Goal: Task Accomplishment & Management: Complete application form

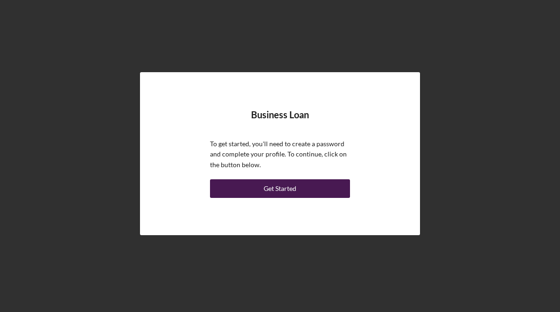
click at [283, 194] on div "Get Started" at bounding box center [279, 189] width 33 height 19
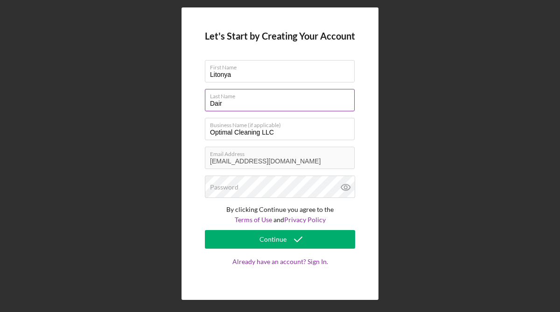
click at [239, 109] on input "Dair" at bounding box center [280, 100] width 150 height 22
type input "Dais"
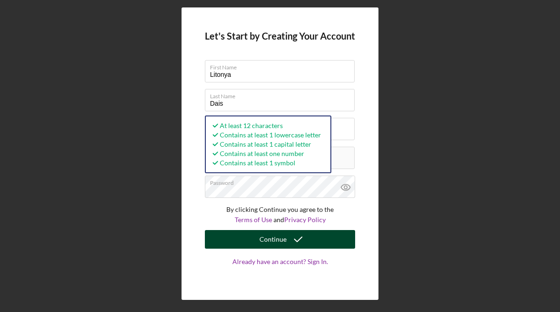
click at [252, 245] on button "Continue" at bounding box center [280, 239] width 150 height 19
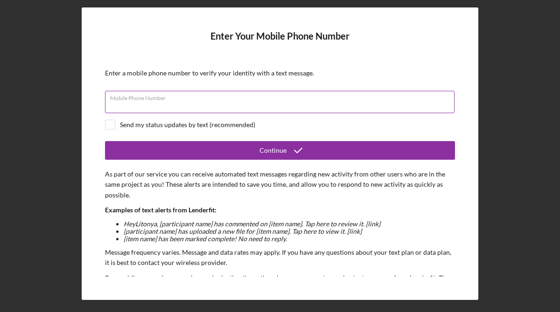
click at [187, 104] on input "Mobile Phone Number" at bounding box center [279, 102] width 349 height 22
type input "[PHONE_NUMBER]"
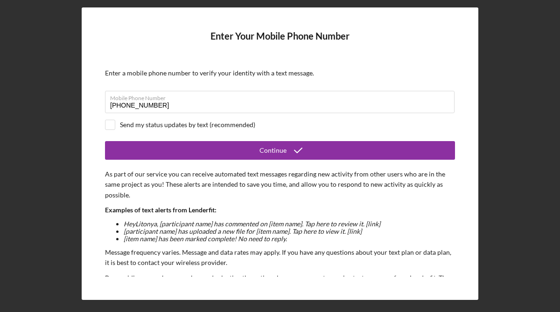
click at [117, 130] on div "Send my status updates by text (recommended)" at bounding box center [280, 125] width 350 height 10
checkbox input "true"
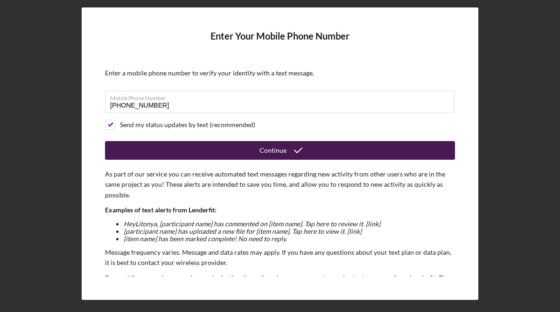
click at [293, 147] on icon "submit" at bounding box center [297, 150] width 23 height 23
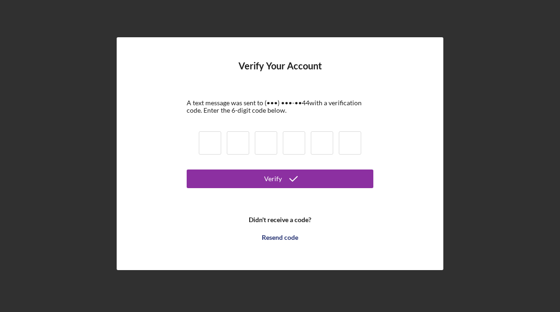
click at [209, 145] on input at bounding box center [210, 143] width 22 height 23
type input "3"
type input "9"
type input "6"
type input "4"
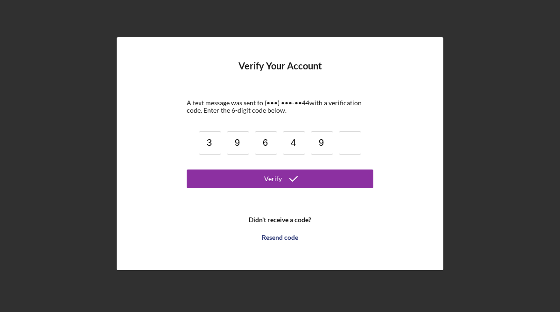
type input "9"
type input "3"
click at [278, 188] on form "Verify Your Account A text message was sent to (•••) •••-•• 44 with a verificat…" at bounding box center [280, 154] width 187 height 186
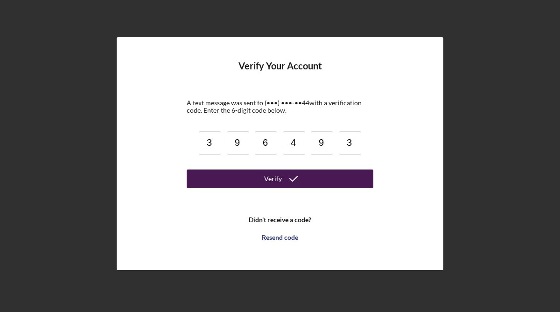
click at [275, 183] on div "Verify" at bounding box center [273, 179] width 18 height 19
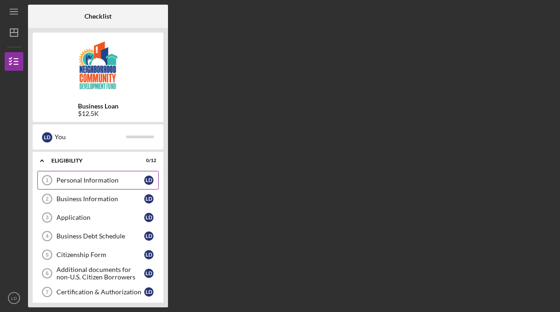
click at [126, 180] on div "Personal Information" at bounding box center [100, 180] width 88 height 7
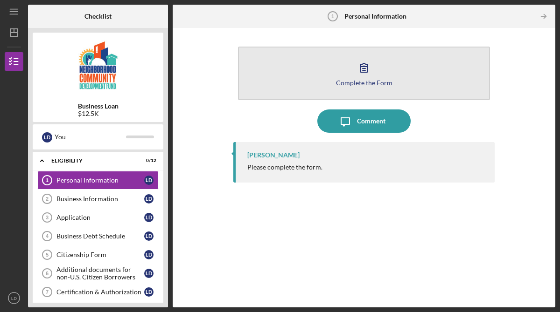
click at [383, 85] on div "Complete the Form" at bounding box center [364, 82] width 56 height 7
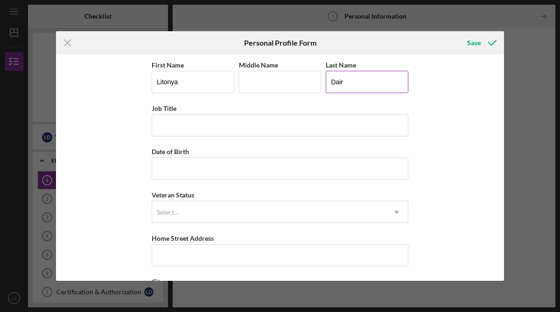
click at [341, 83] on input "Dair" at bounding box center [366, 82] width 83 height 22
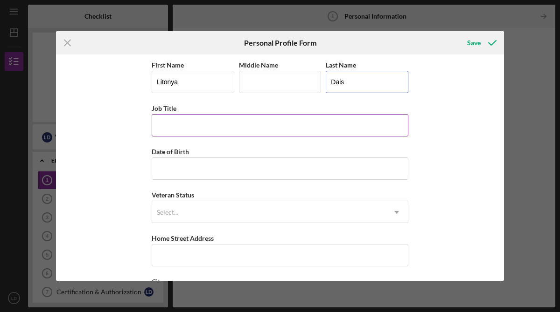
type input "Dais"
click at [244, 125] on input "Job Title" at bounding box center [280, 125] width 256 height 22
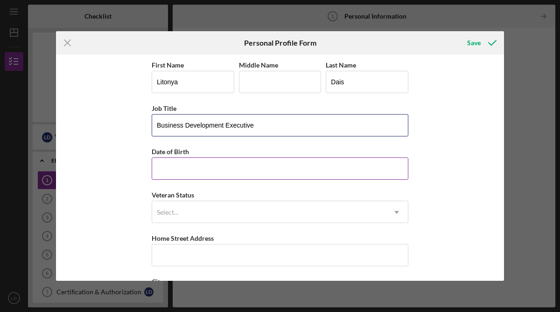
type input "Business Development Executive"
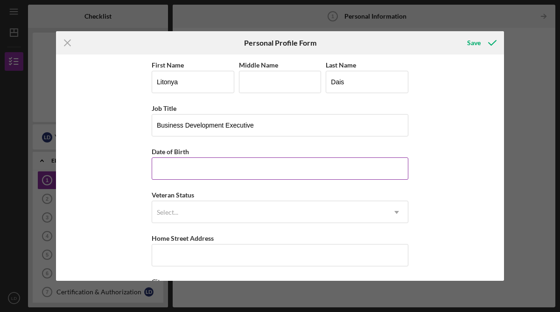
click at [213, 173] on input "Date of Birth" at bounding box center [280, 169] width 256 height 22
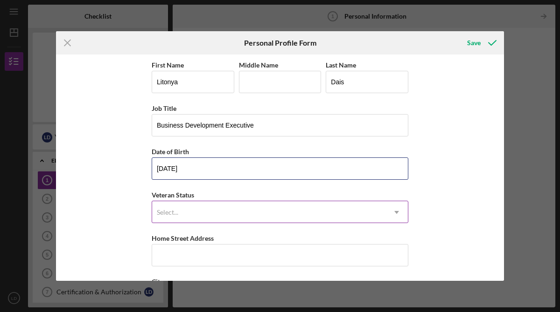
type input "[DATE]"
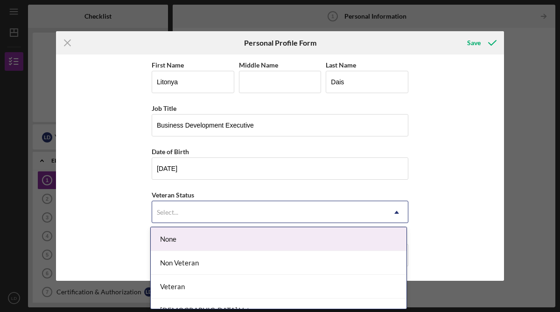
click at [195, 221] on div "Select..." at bounding box center [268, 212] width 233 height 21
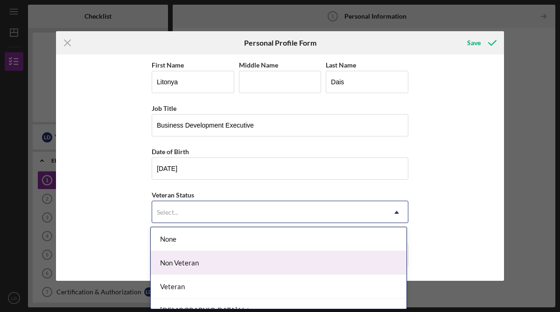
click at [185, 265] on div "Non Veteran" at bounding box center [279, 263] width 256 height 24
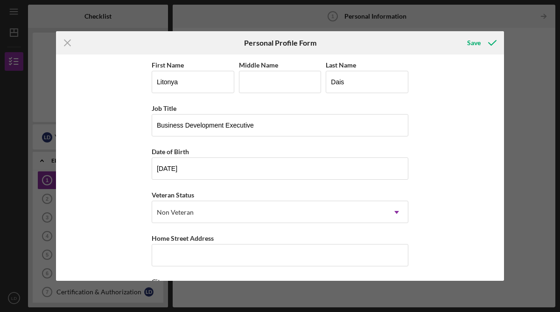
scroll to position [67, 0]
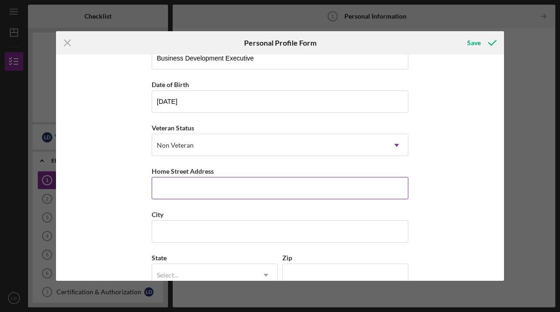
click at [201, 194] on input "Home Street Address" at bounding box center [280, 188] width 256 height 22
type input "[STREET_ADDRESS][PERSON_NAME]"
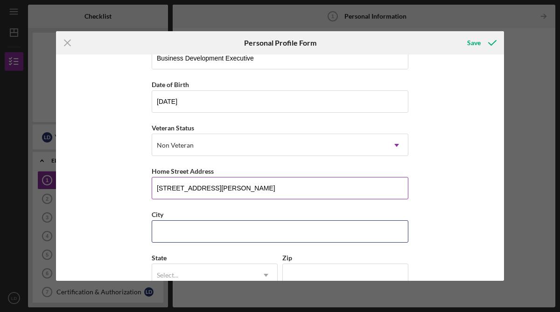
type input "PGH([GEOGRAPHIC_DATA])"
type input "PA"
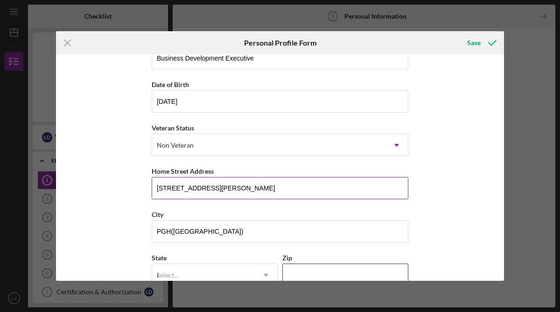
type input "15221"
type input "[GEOGRAPHIC_DATA]"
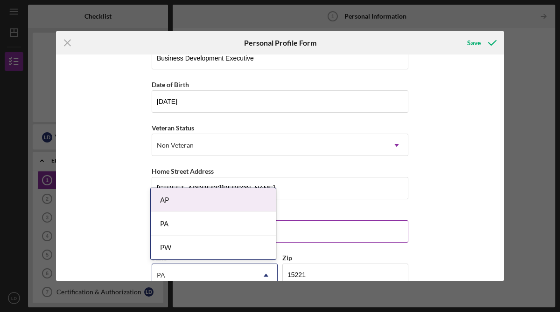
click at [321, 234] on input "PGH([GEOGRAPHIC_DATA])" at bounding box center [280, 232] width 256 height 22
click at [371, 259] on div "Zip" at bounding box center [345, 258] width 126 height 12
click at [436, 223] on div "First Name [PERSON_NAME] Middle Name Last Name [PERSON_NAME] Job Title Business…" at bounding box center [280, 168] width 448 height 227
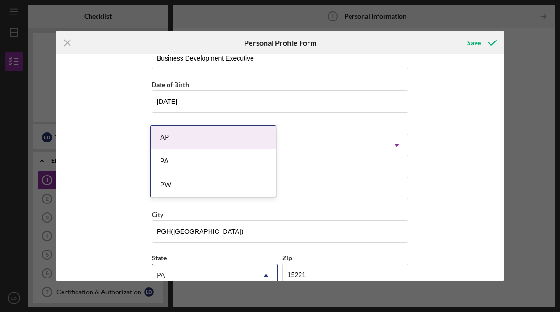
scroll to position [130, 0]
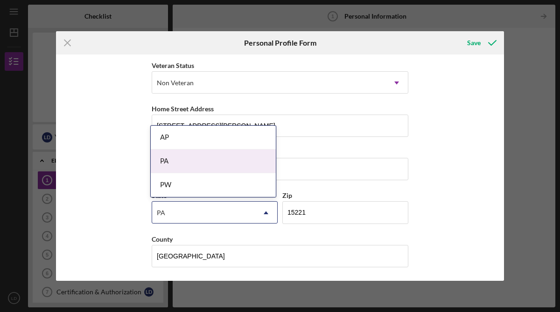
click at [176, 163] on div "PA" at bounding box center [213, 162] width 125 height 24
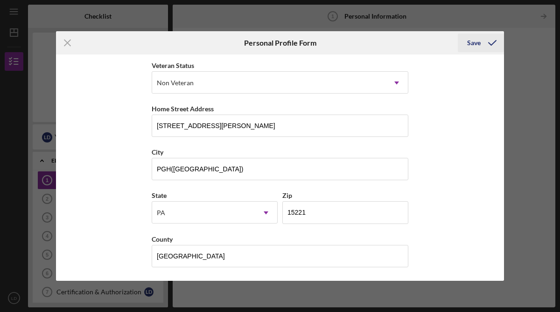
click at [476, 44] on div "Save" at bounding box center [474, 43] width 14 height 19
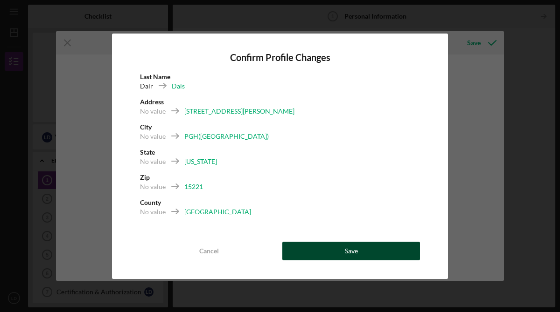
click at [354, 251] on div "Save" at bounding box center [351, 251] width 13 height 19
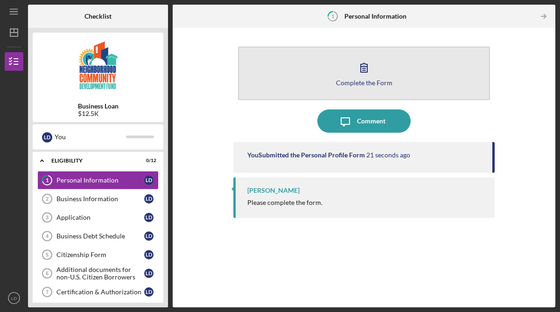
click at [372, 84] on div "Complete the Form" at bounding box center [364, 82] width 56 height 7
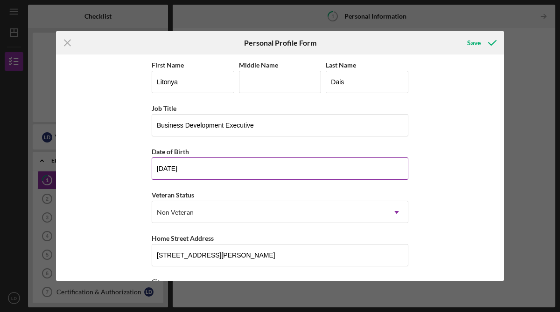
scroll to position [130, 0]
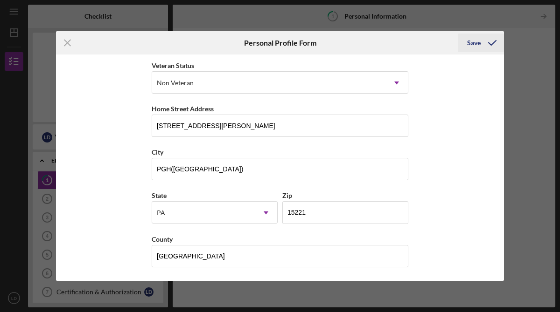
click at [493, 42] on polyline "submit" at bounding box center [491, 43] width 7 height 5
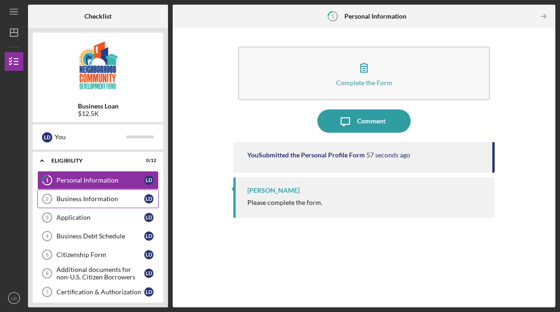
click at [136, 202] on div "Business Information" at bounding box center [100, 198] width 88 height 7
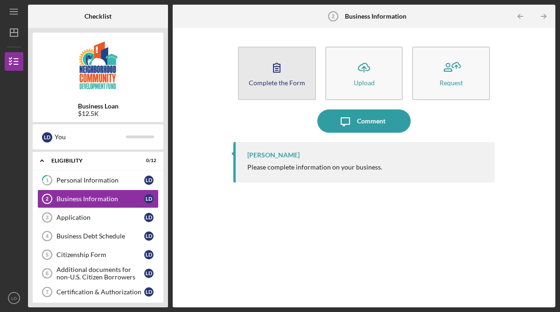
click at [284, 80] on div "Complete the Form" at bounding box center [277, 82] width 56 height 7
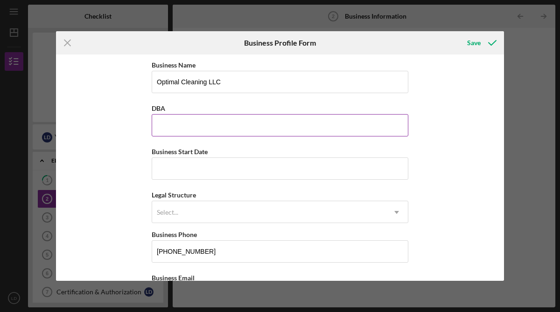
click at [272, 125] on input "DBA" at bounding box center [280, 125] width 256 height 22
type input "O"
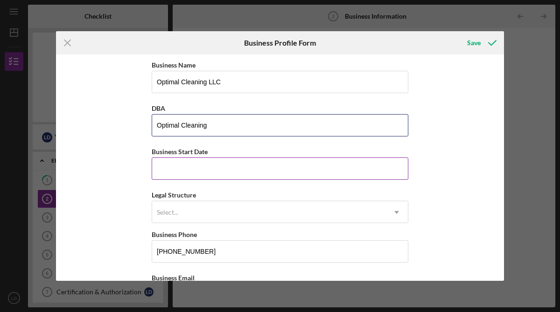
type input "Optimal Cleaning"
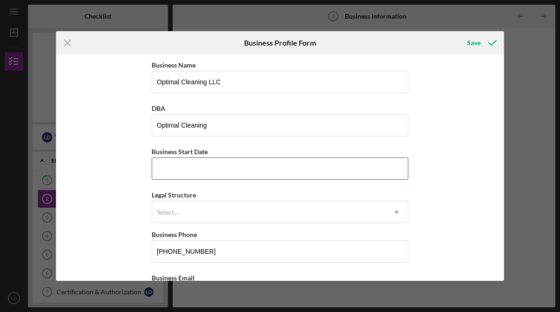
click at [223, 173] on input "Business Start Date" at bounding box center [280, 169] width 256 height 22
click at [186, 170] on input "04/03/yyyy" at bounding box center [280, 169] width 256 height 22
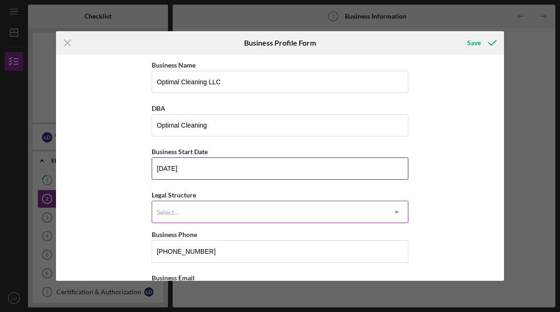
type input "[DATE]"
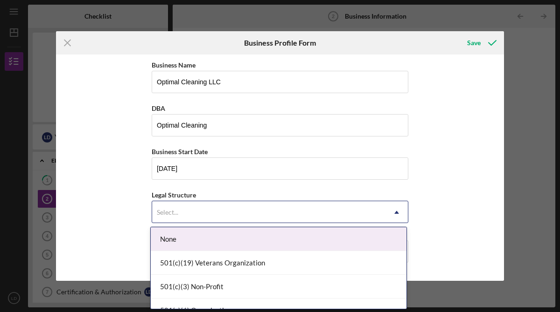
click at [197, 213] on div "Select..." at bounding box center [268, 212] width 233 height 21
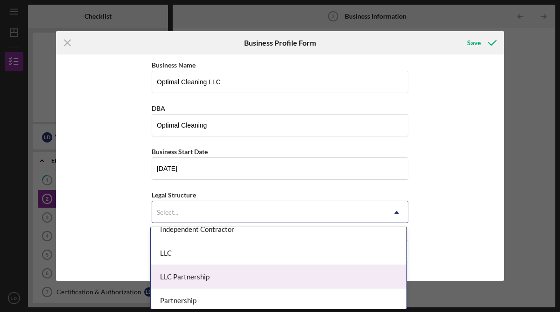
scroll to position [152, 0]
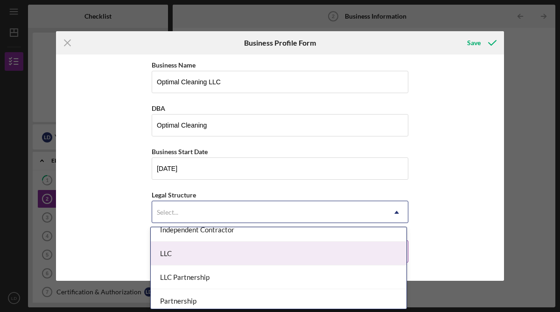
click at [208, 256] on div "LLC" at bounding box center [279, 254] width 256 height 24
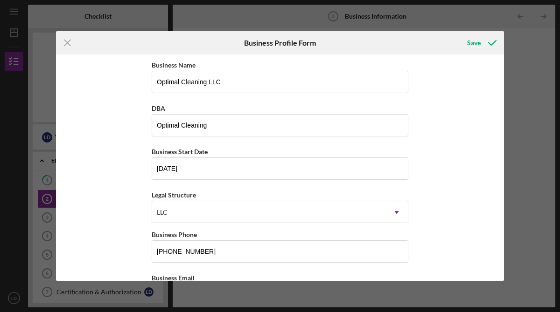
click at [108, 222] on div "Business Name Optimal Cleaning LLC DBA Optimal Cleaning Business Start Date [DA…" at bounding box center [280, 168] width 448 height 227
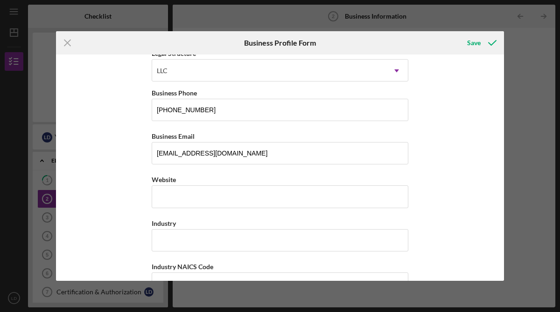
scroll to position [137, 0]
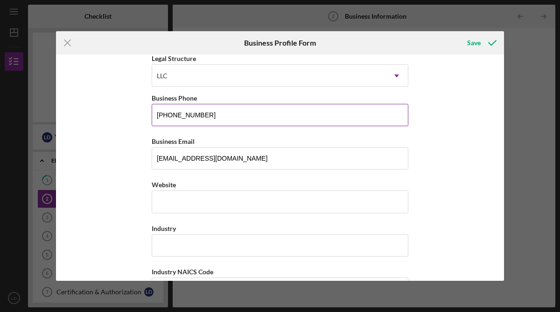
click at [235, 113] on input "[PHONE_NUMBER]" at bounding box center [280, 115] width 256 height 22
type input "[PHONE_NUMBER]"
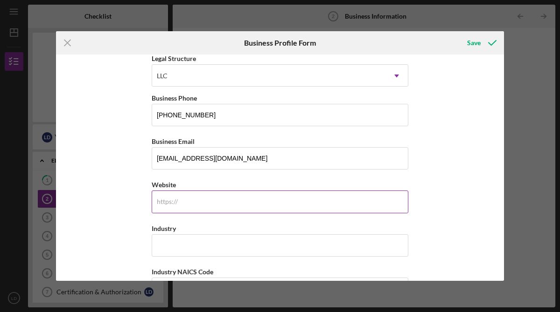
click at [200, 198] on input "Website" at bounding box center [280, 202] width 256 height 22
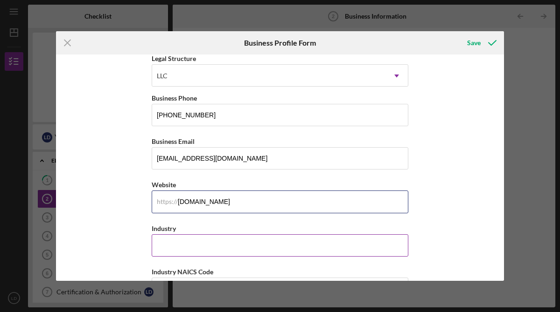
type input "[DOMAIN_NAME]"
click at [206, 242] on input "Industry" at bounding box center [280, 246] width 256 height 22
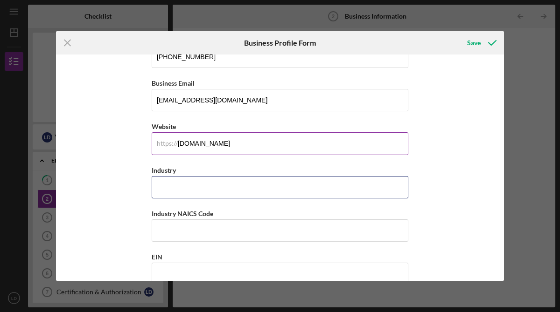
scroll to position [198, 0]
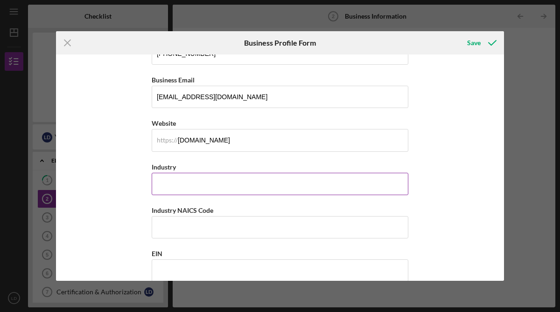
click at [337, 185] on input "Industry" at bounding box center [280, 184] width 256 height 22
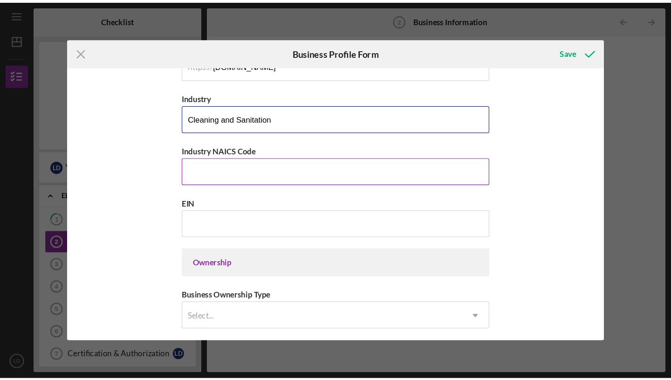
scroll to position [282, 0]
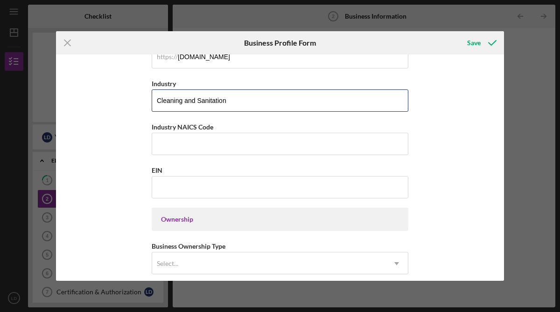
type input "Cleaning and Sanitation"
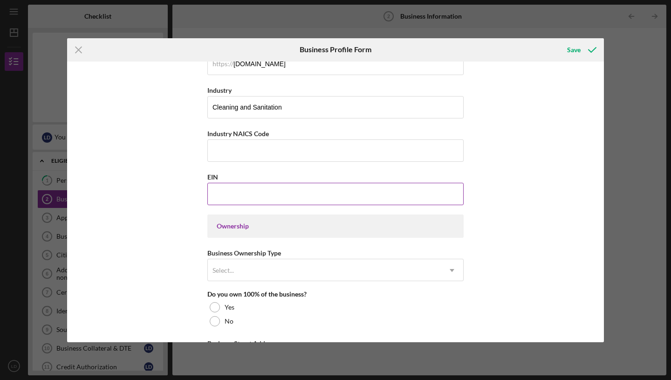
click at [228, 196] on input "EIN" at bounding box center [336, 194] width 256 height 22
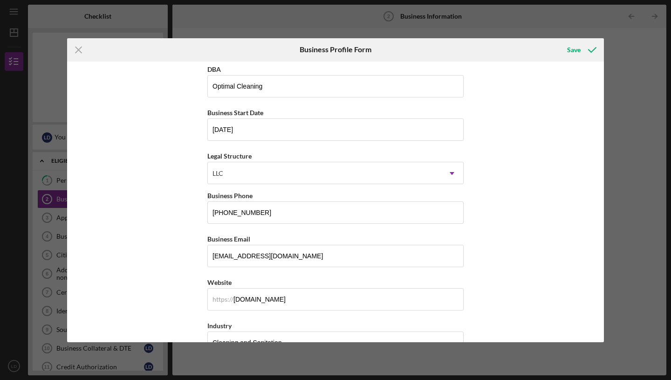
scroll to position [0, 0]
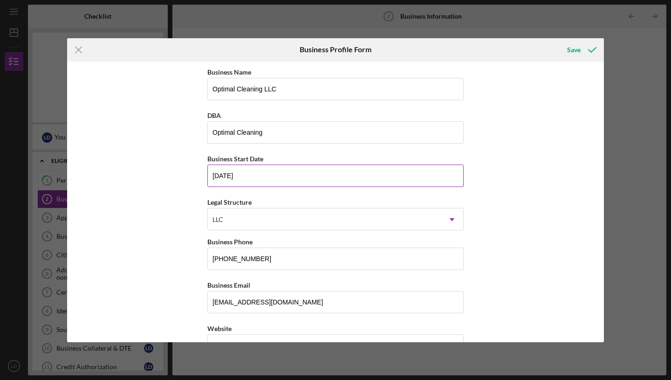
click at [226, 177] on input "[DATE]" at bounding box center [336, 176] width 256 height 22
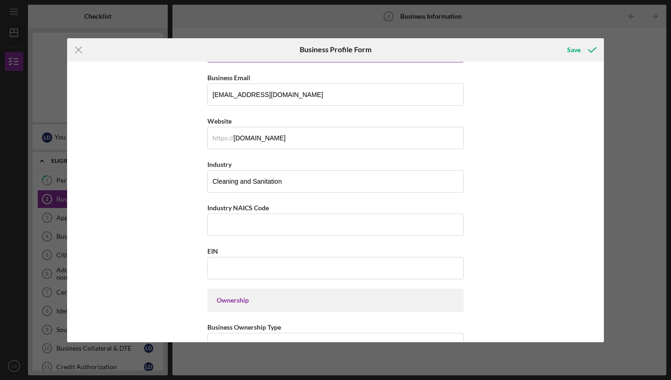
scroll to position [209, 0]
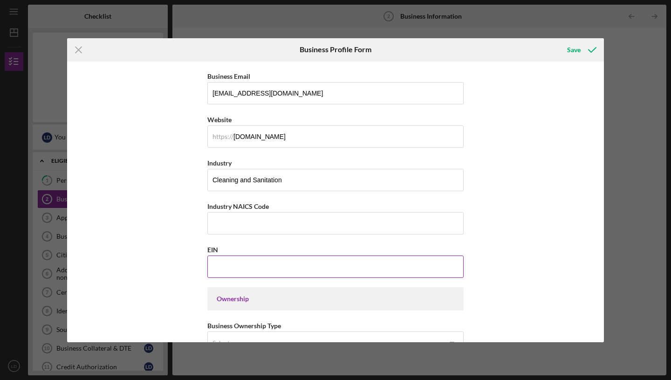
type input "[DATE]"
click at [249, 271] on input "EIN" at bounding box center [336, 267] width 256 height 22
type input "8#-#######"
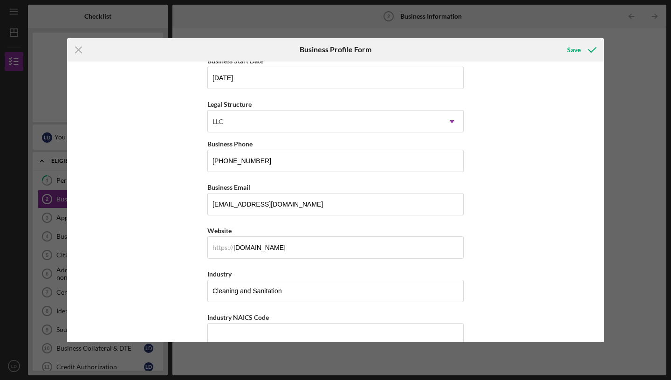
scroll to position [59, 0]
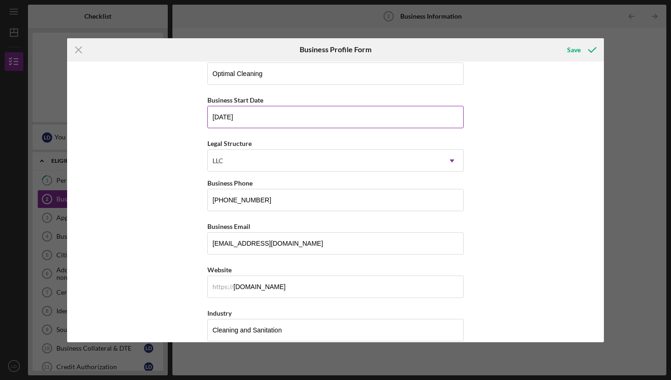
click at [227, 117] on input "[DATE]" at bounding box center [336, 117] width 256 height 22
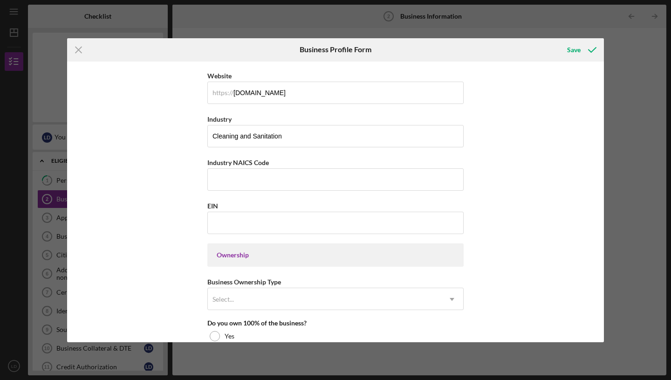
scroll to position [256, 0]
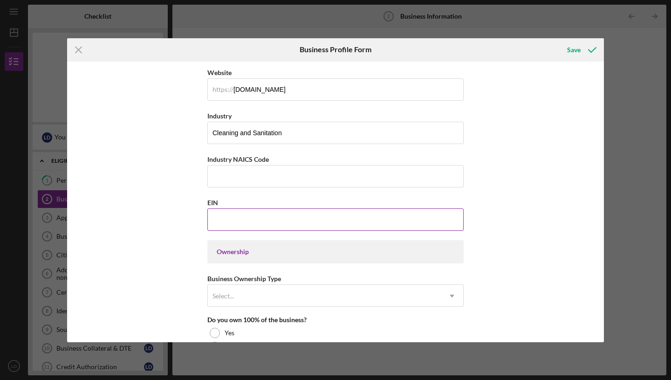
type input "[DATE]"
click at [240, 222] on input "EIN" at bounding box center [336, 219] width 256 height 22
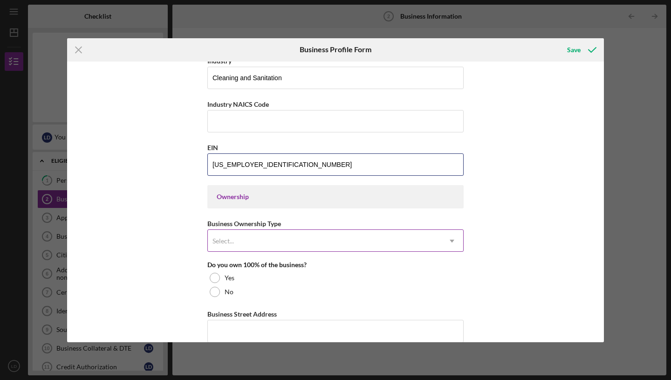
type input "[US_EMPLOYER_IDENTIFICATION_NUMBER]"
click at [239, 242] on div "Select..." at bounding box center [324, 240] width 233 height 21
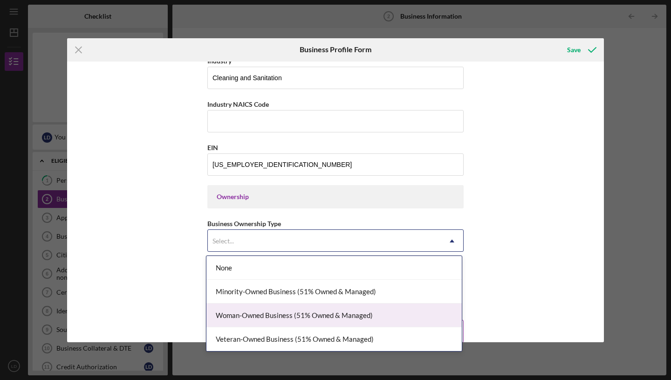
click at [266, 312] on div "Woman-Owned Business (51% Owned & Managed)" at bounding box center [335, 316] width 256 height 24
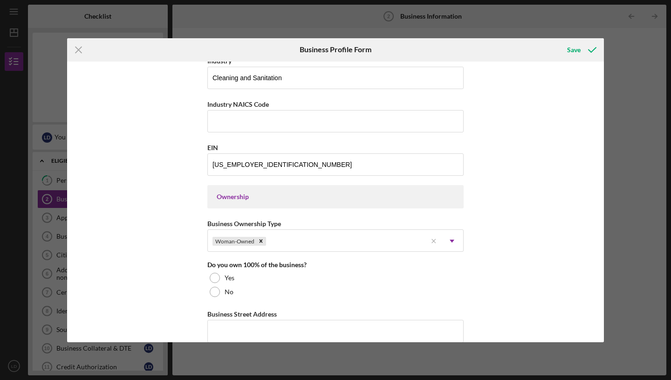
scroll to position [354, 0]
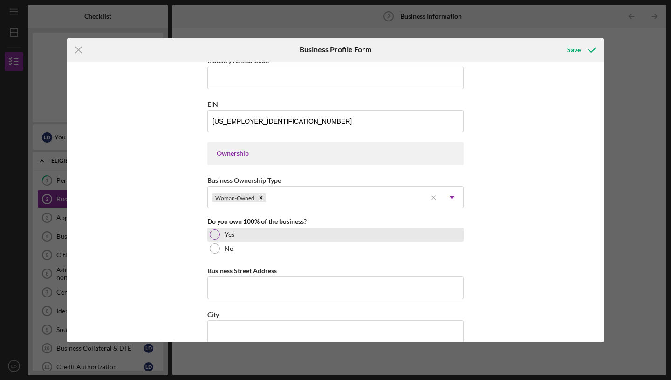
click at [216, 236] on div at bounding box center [215, 234] width 10 height 10
click at [240, 301] on div "Business Name Optimal Cleaning LLC DBA Optimal Cleaning Business Start Date [DA…" at bounding box center [336, 184] width 256 height 944
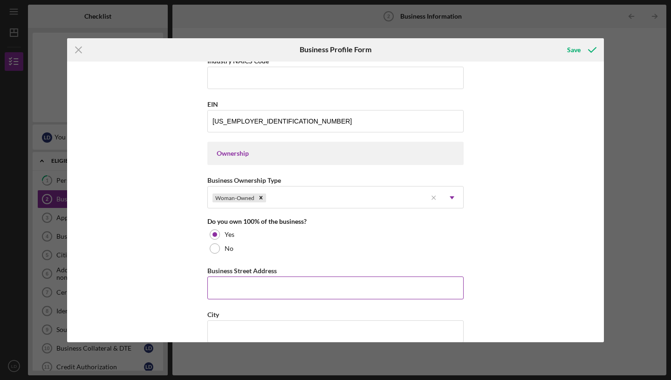
click at [240, 296] on input "Business Street Address" at bounding box center [336, 288] width 256 height 22
type input "[STREET_ADDRESS][PERSON_NAME]"
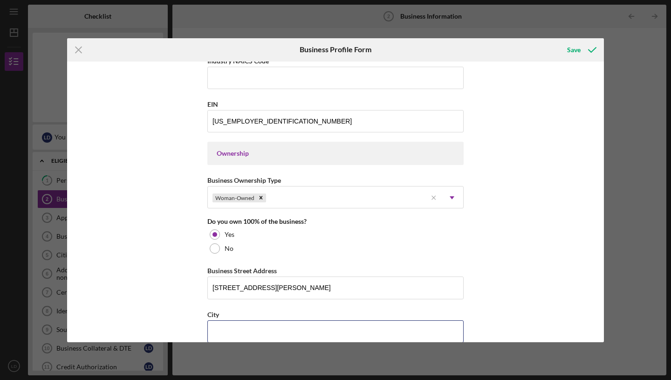
type input "PGH([GEOGRAPHIC_DATA])"
type input "PA"
type input "15221"
type input "PA"
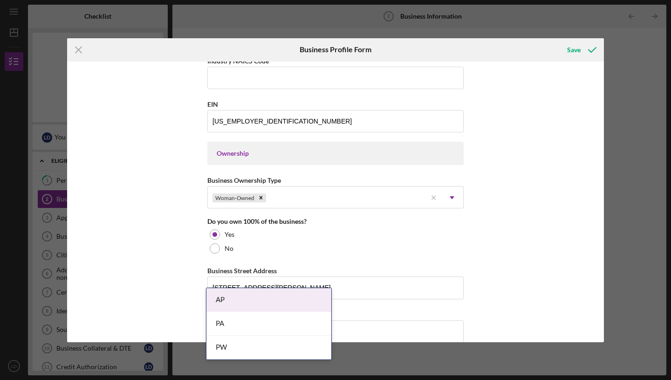
click at [285, 312] on body "Icon/Menu Business Information 2 Business Information Checklist Business Loan $…" at bounding box center [335, 190] width 671 height 380
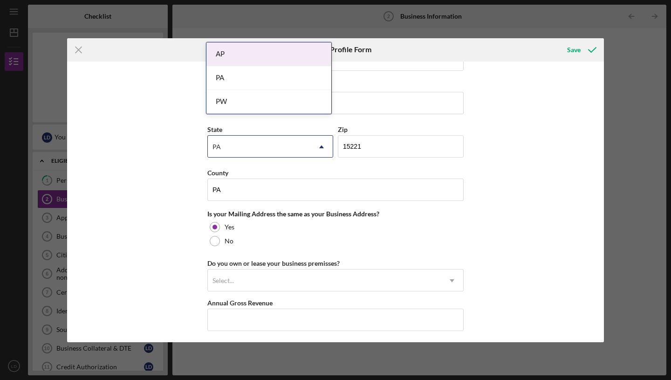
scroll to position [630, 0]
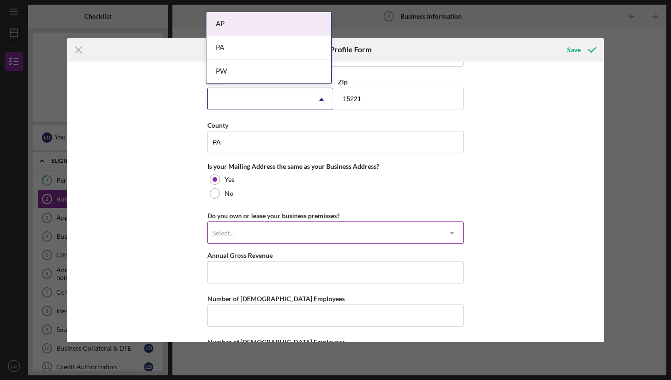
click at [313, 226] on div "Select..." at bounding box center [324, 232] width 233 height 21
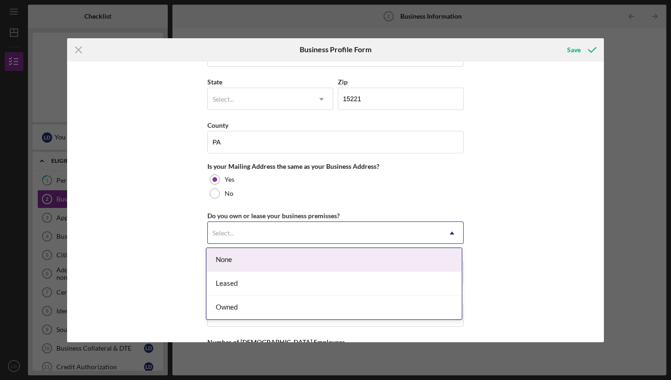
click at [229, 262] on div "None" at bounding box center [335, 260] width 256 height 24
click at [235, 237] on div "Select..." at bounding box center [324, 232] width 233 height 21
click at [230, 257] on div "None" at bounding box center [335, 260] width 256 height 24
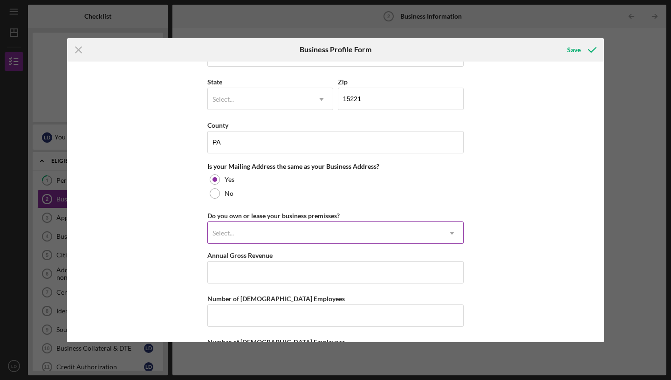
click at [237, 236] on div "Select..." at bounding box center [324, 232] width 233 height 21
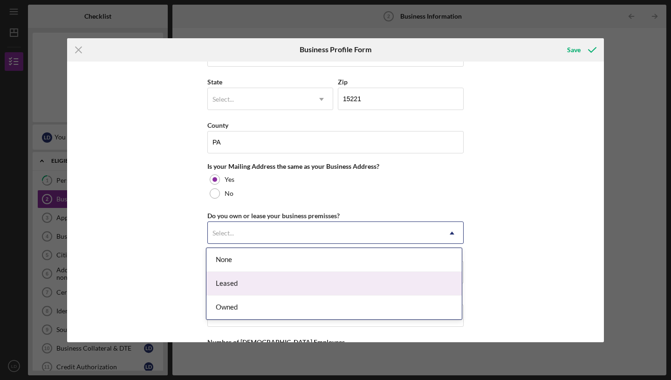
click at [240, 285] on div "Leased" at bounding box center [335, 284] width 256 height 24
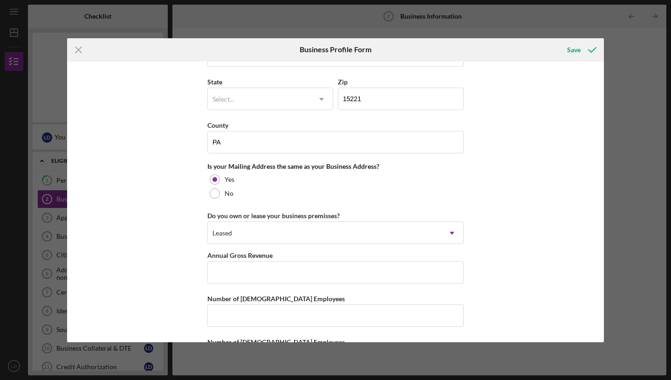
scroll to position [672, 0]
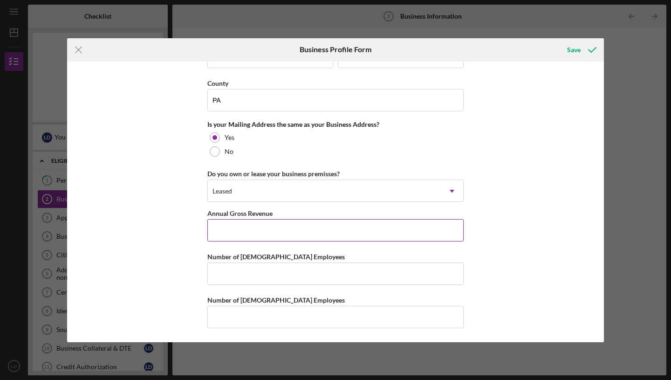
click at [221, 234] on input "Annual Gross Revenue" at bounding box center [336, 230] width 256 height 22
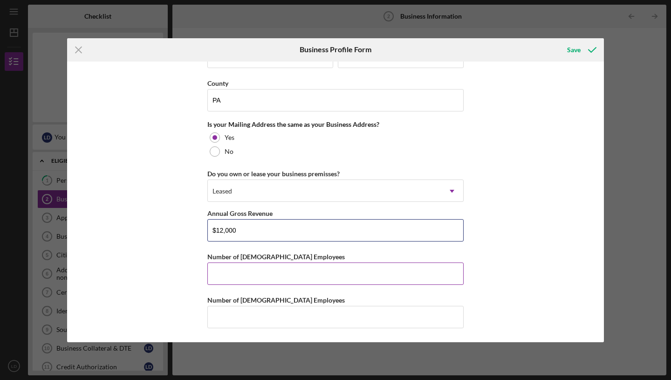
type input "$12,000"
click at [228, 278] on input "Number of [DEMOGRAPHIC_DATA] Employees" at bounding box center [336, 274] width 256 height 22
type input "1"
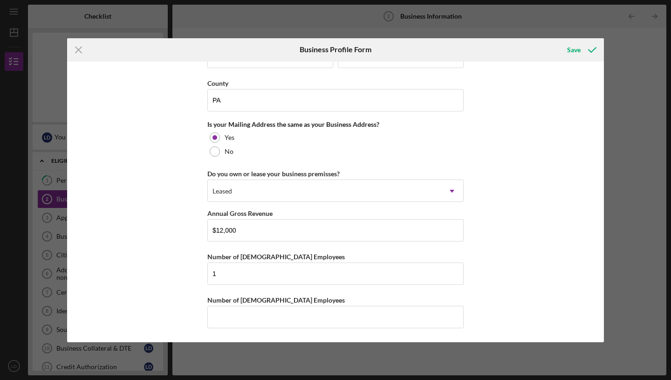
click at [168, 276] on div "Business Name Optimal Cleaning LLC DBA Optimal Cleaning Business Start Date [DA…" at bounding box center [335, 202] width 537 height 281
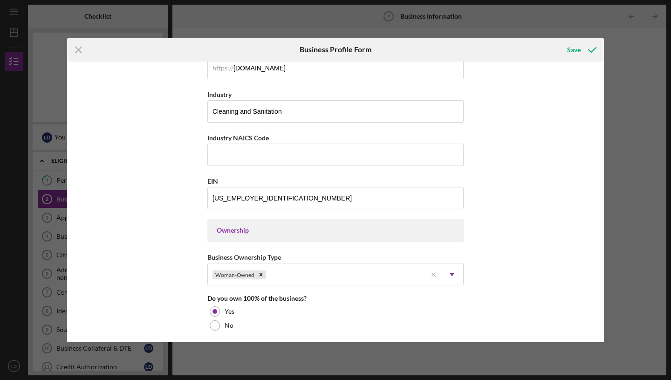
scroll to position [276, 0]
click at [361, 158] on input "Industry NAICS Code" at bounding box center [336, 156] width 256 height 22
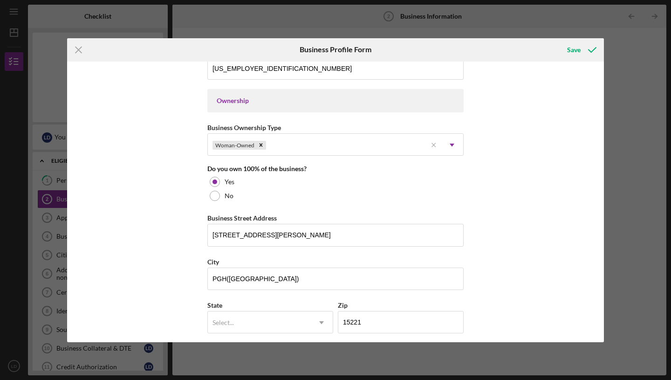
scroll to position [408, 0]
type input "561720"
click at [185, 187] on div "Business Name Optimal Cleaning LLC DBA Optimal Cleaning Business Start Date [DA…" at bounding box center [335, 202] width 537 height 281
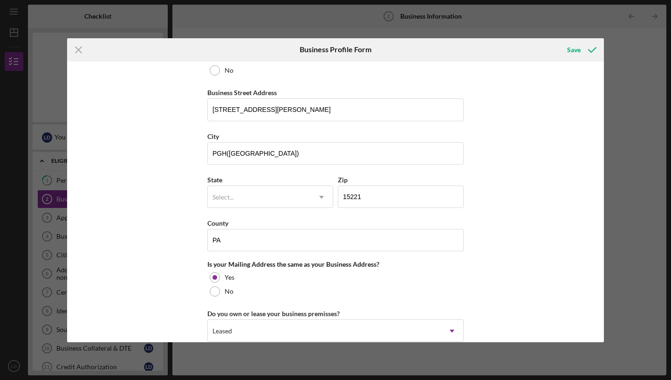
scroll to position [672, 0]
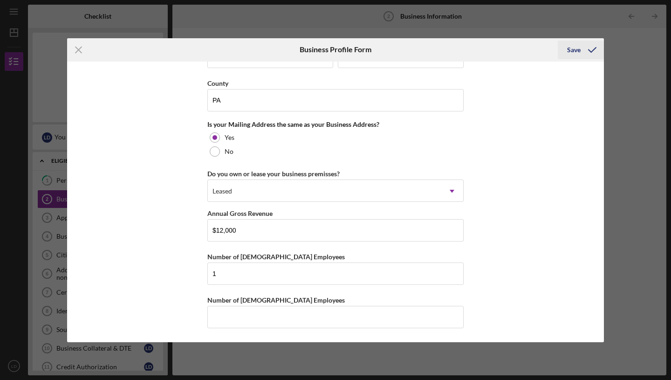
click at [559, 51] on icon "submit" at bounding box center [592, 49] width 23 height 23
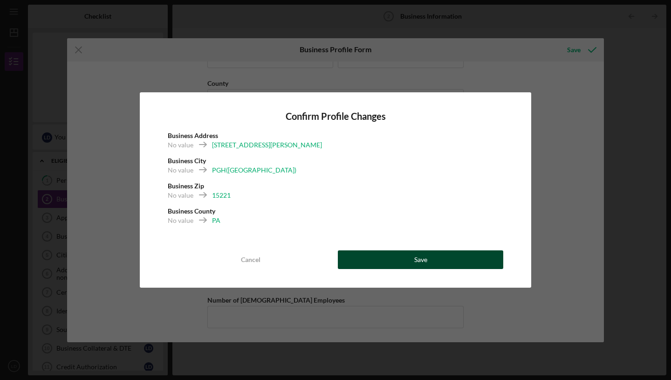
click at [436, 257] on button "Save" at bounding box center [421, 259] width 166 height 19
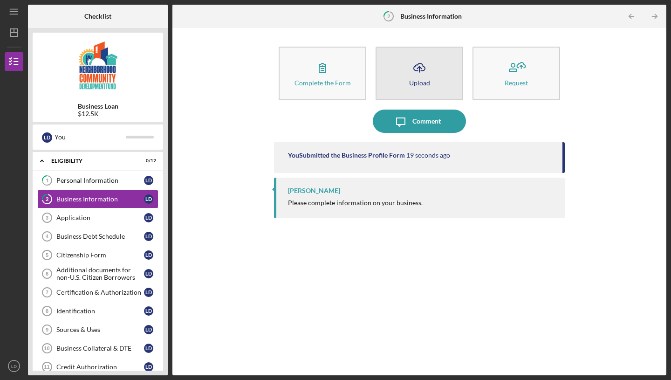
click at [418, 82] on div "Upload" at bounding box center [419, 82] width 21 height 7
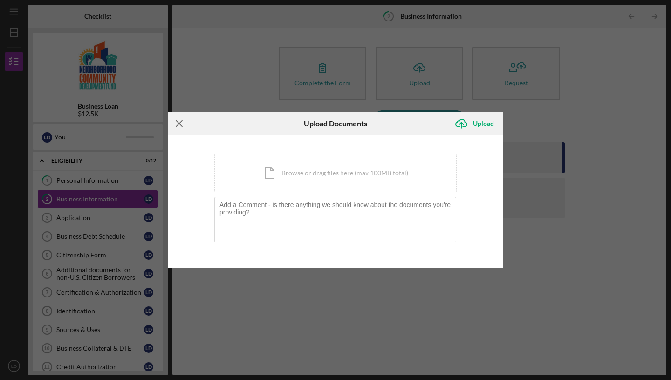
click at [178, 125] on line at bounding box center [179, 123] width 6 height 6
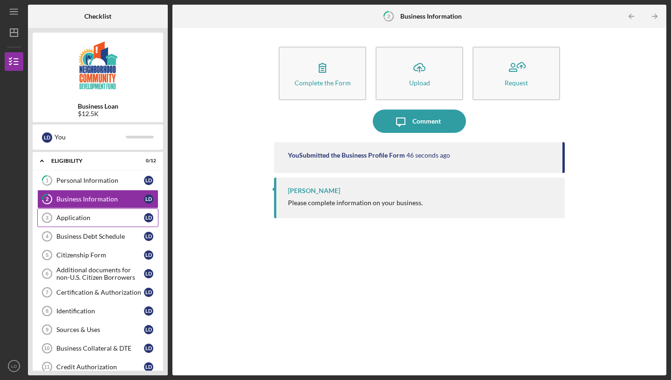
click at [79, 218] on div "Application" at bounding box center [100, 217] width 88 height 7
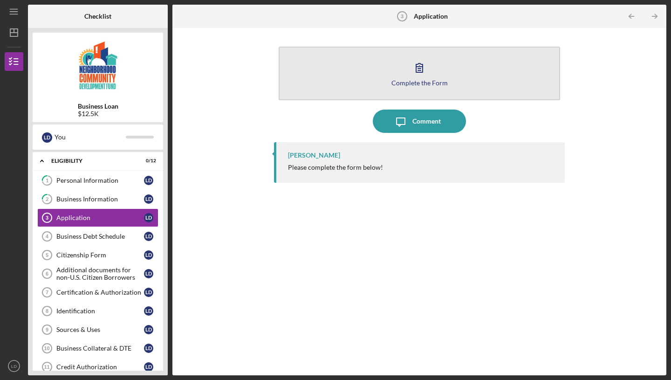
click at [420, 74] on icon "button" at bounding box center [419, 67] width 23 height 23
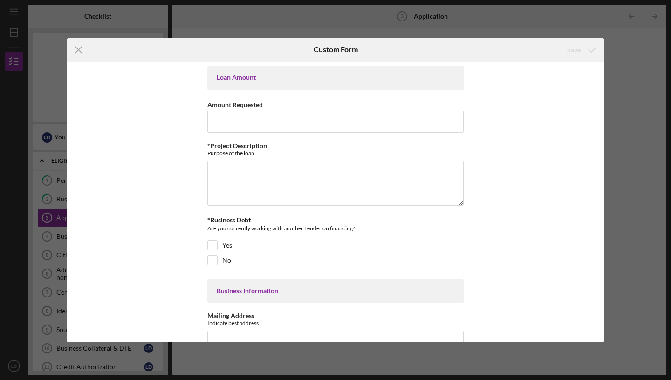
click at [363, 81] on div "Loan Amount" at bounding box center [336, 77] width 238 height 7
click at [315, 122] on input "Amount Requested" at bounding box center [336, 122] width 256 height 22
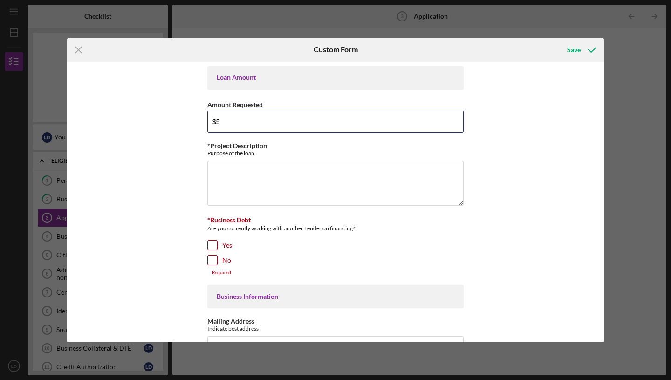
type input "$"
type input "$6,000"
click at [242, 183] on textarea "*Project Description" at bounding box center [336, 183] width 256 height 45
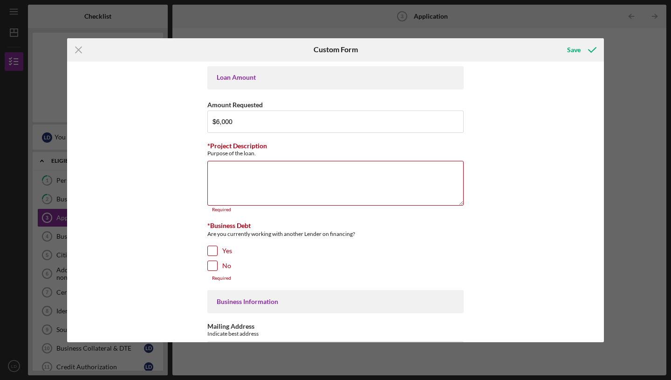
click at [212, 267] on input "No" at bounding box center [212, 265] width 9 height 9
checkbox input "true"
click at [256, 186] on textarea "*Project Description" at bounding box center [336, 183] width 256 height 45
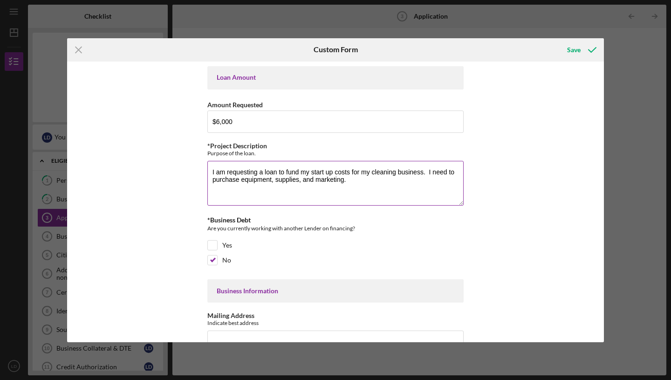
click at [433, 173] on textarea "I am requesting a loan to fund my start up costs for my cleaning business. I ne…" at bounding box center [336, 183] width 256 height 45
click at [228, 179] on textarea "I am requesting a loan to fund my start up costs for my cleaning business. I am…" at bounding box center [336, 183] width 256 height 45
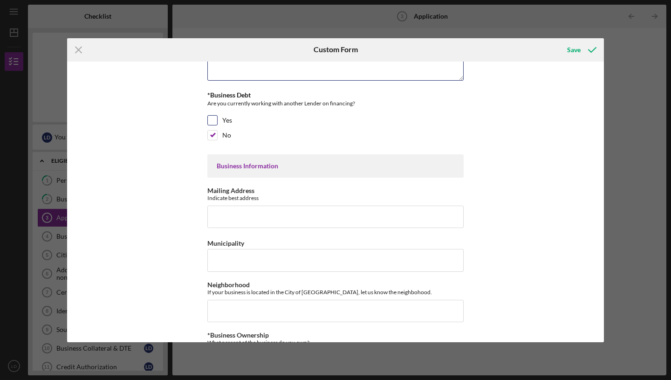
scroll to position [127, 0]
type textarea "I am requesting a loan to fund my start up costs for my cleaning business. I am…"
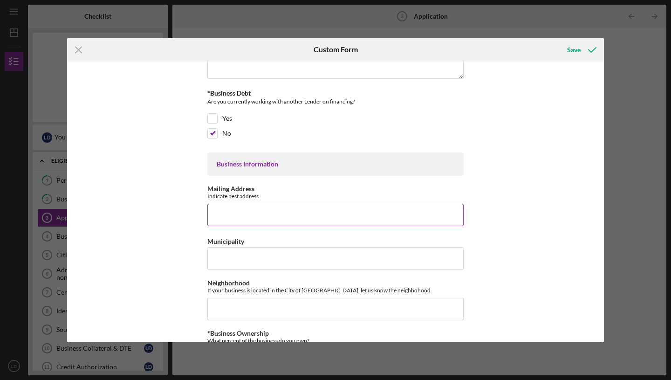
click at [269, 210] on input "Mailing Address" at bounding box center [336, 215] width 256 height 22
type input "[STREET_ADDRESS][PERSON_NAME]"
click at [278, 262] on input "Municipality" at bounding box center [336, 258] width 256 height 22
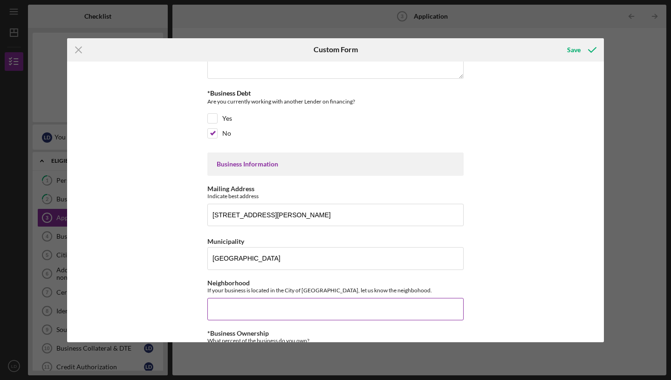
click at [261, 309] on input "Neighborhood" at bounding box center [336, 309] width 256 height 22
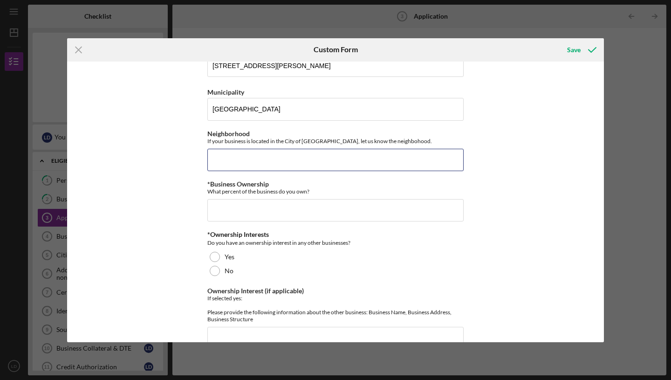
scroll to position [277, 0]
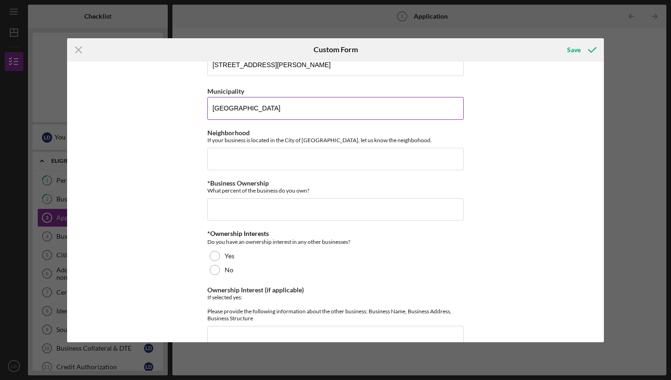
click at [254, 106] on input "[GEOGRAPHIC_DATA]" at bounding box center [336, 108] width 256 height 22
type input "F"
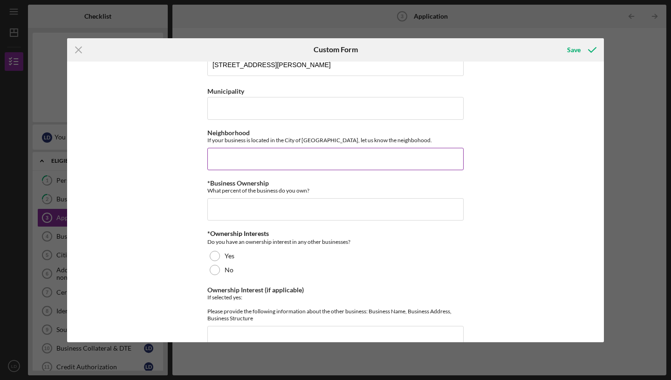
click at [249, 156] on input "Neighborhood" at bounding box center [336, 159] width 256 height 22
type input "[GEOGRAPHIC_DATA]"
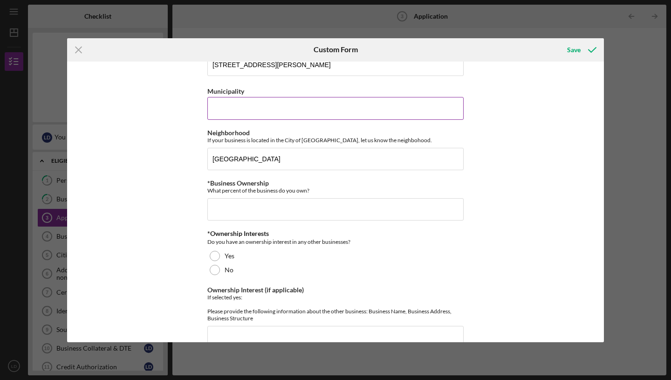
click at [277, 109] on input "Municipality" at bounding box center [336, 108] width 256 height 22
type input "[GEOGRAPHIC_DATA]"
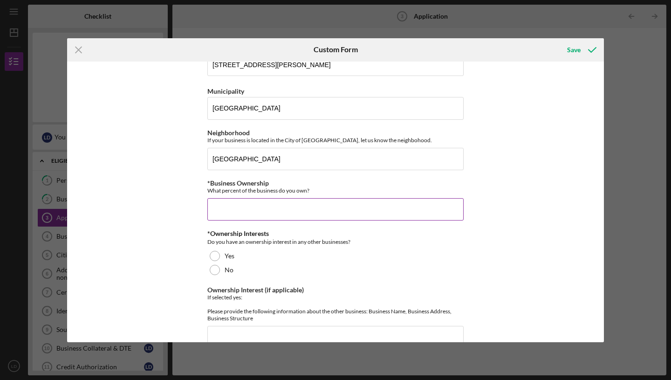
click at [271, 214] on input "*Business Ownership" at bounding box center [336, 209] width 256 height 22
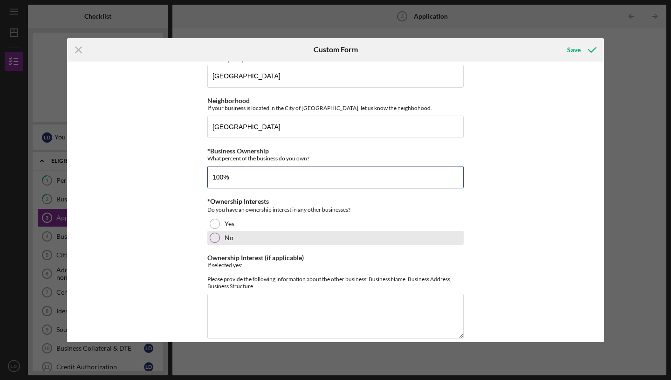
scroll to position [320, 0]
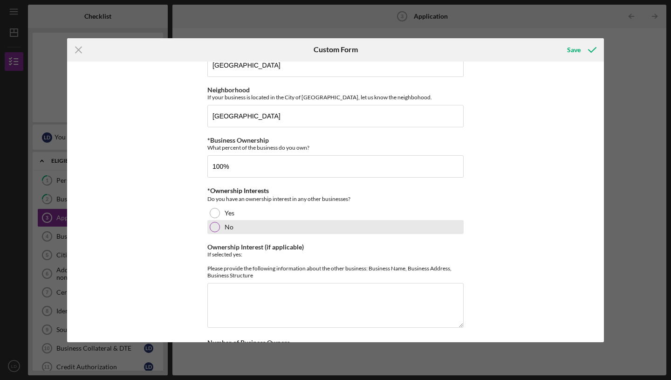
click at [216, 231] on div "No" at bounding box center [336, 227] width 256 height 14
type input "100.00000%"
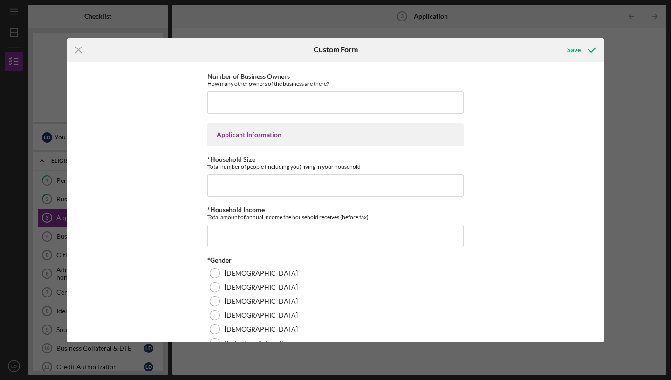
scroll to position [593, 0]
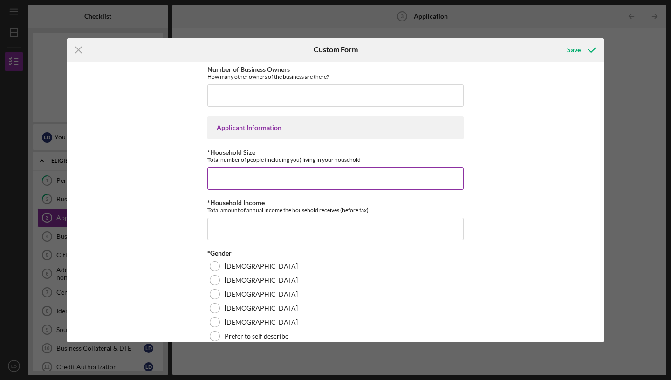
click at [243, 184] on input "*Household Size" at bounding box center [336, 178] width 256 height 22
type input "4"
click at [247, 240] on input "*Household Income" at bounding box center [336, 229] width 256 height 22
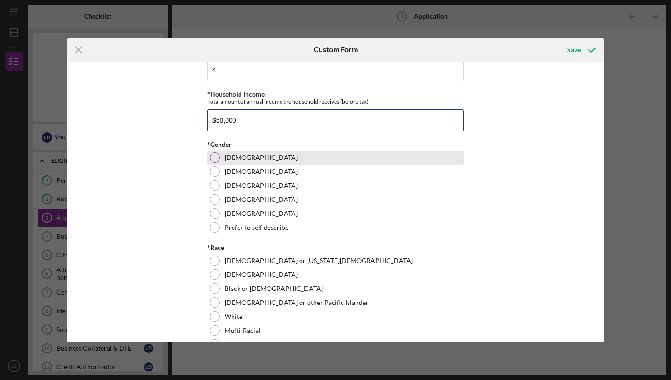
scroll to position [702, 0]
type input "$50,000"
click at [230, 161] on label "[DEMOGRAPHIC_DATA]" at bounding box center [261, 156] width 73 height 7
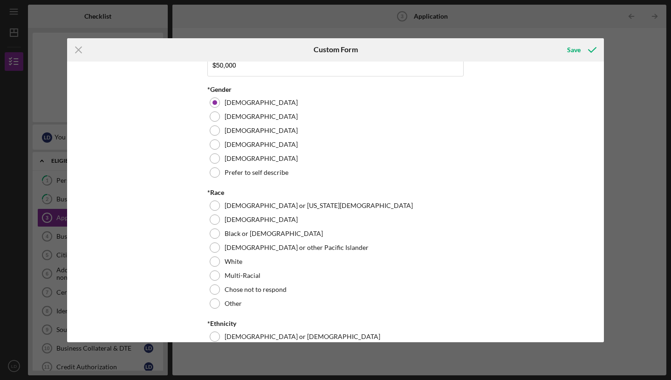
scroll to position [763, 0]
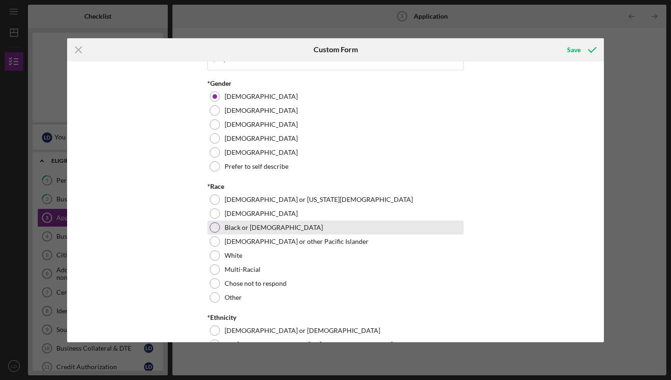
click at [215, 233] on div at bounding box center [215, 227] width 10 height 10
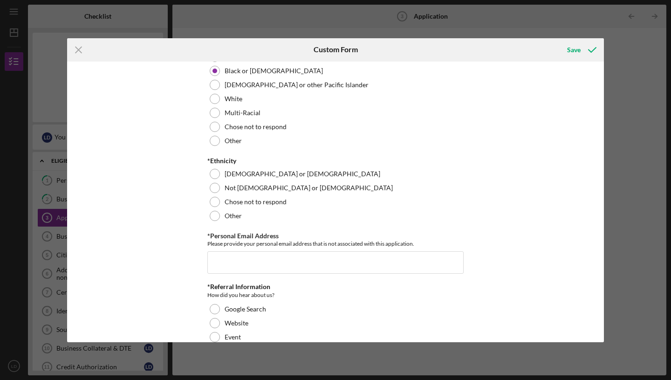
scroll to position [921, 0]
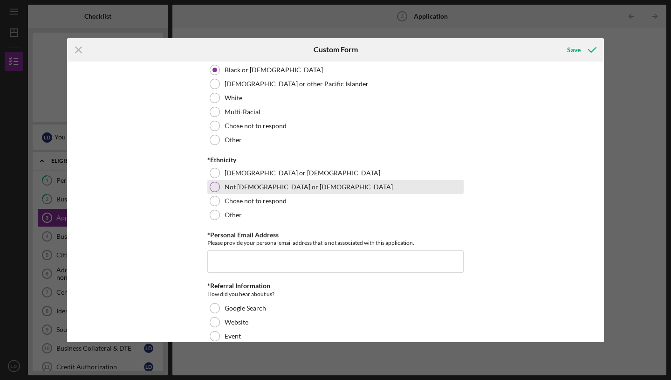
click at [210, 192] on div at bounding box center [215, 187] width 10 height 10
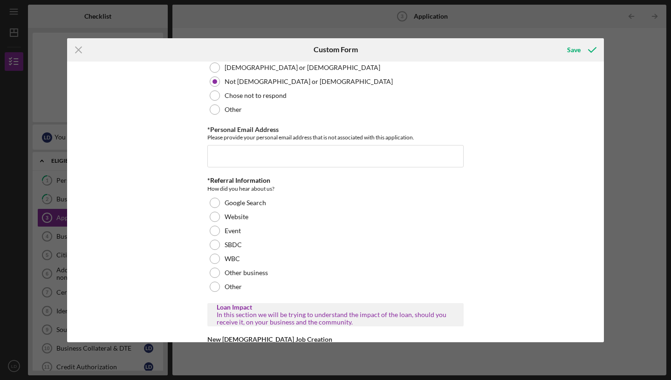
scroll to position [1046, 0]
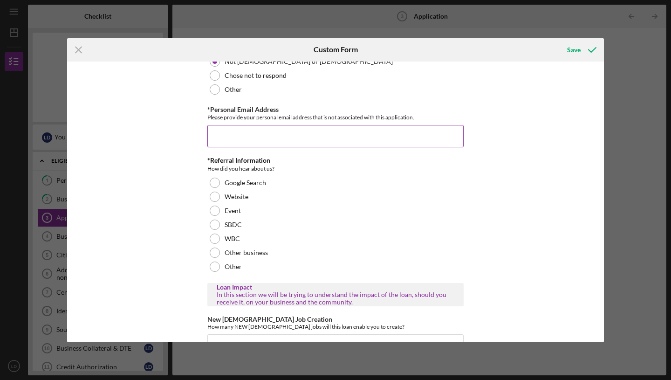
click at [233, 147] on input "*Personal Email Address" at bounding box center [336, 136] width 256 height 22
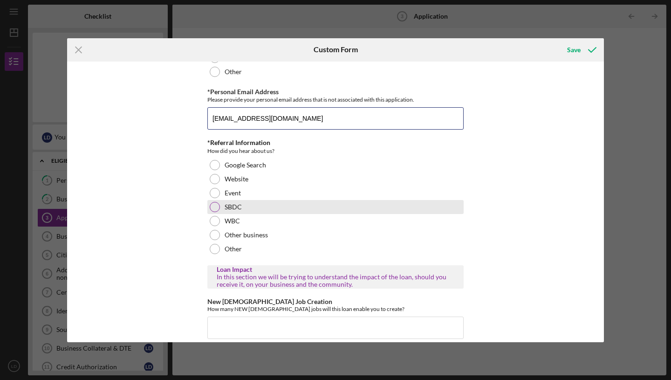
scroll to position [1064, 0]
type input "[EMAIL_ADDRESS][DOMAIN_NAME]"
click at [215, 212] on div at bounding box center [215, 206] width 10 height 10
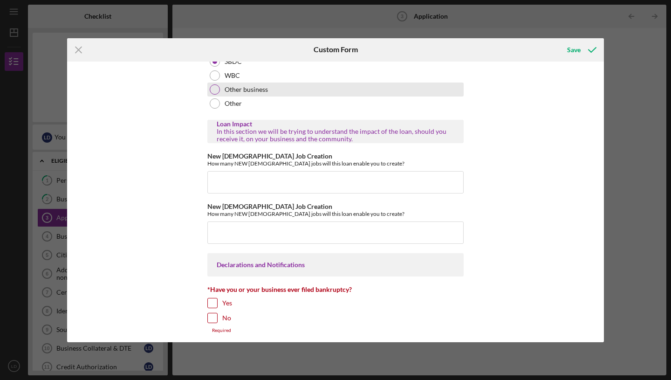
scroll to position [1211, 0]
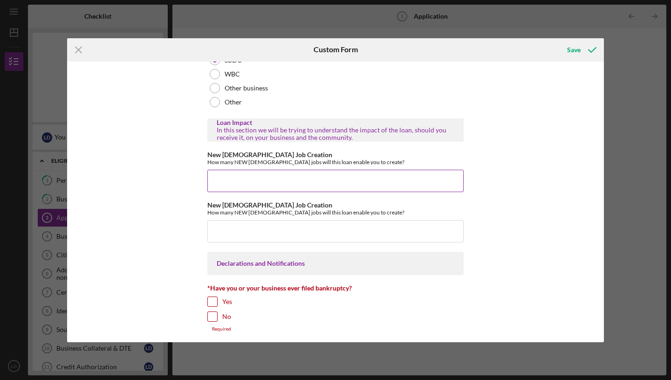
click at [309, 192] on input "New [DEMOGRAPHIC_DATA] Job Creation" at bounding box center [336, 181] width 256 height 22
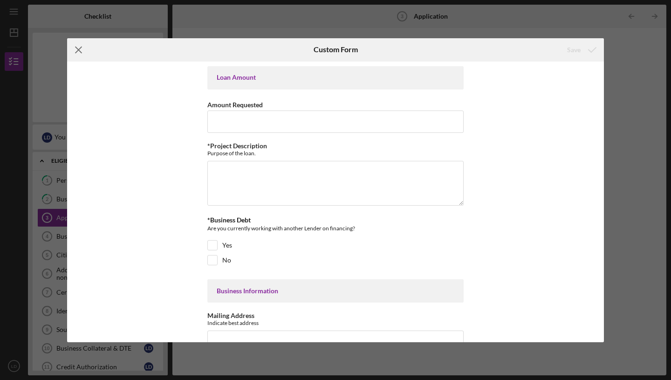
click at [77, 49] on icon "Icon/Menu Close" at bounding box center [78, 49] width 23 height 23
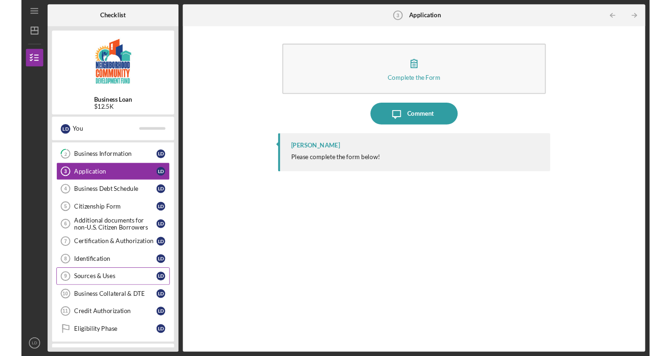
scroll to position [15, 0]
